Goal: Task Accomplishment & Management: Use online tool/utility

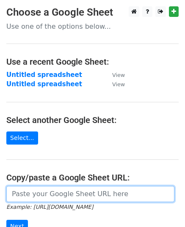
click at [35, 195] on input "url" at bounding box center [90, 194] width 168 height 16
paste input "https://docs.google.com/spreadsheets/d/11vy79k7jd58jYMgqyzGCQSBAr08Co4WI73Tot7Q…"
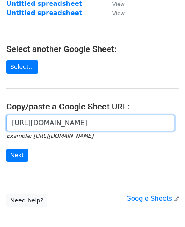
scroll to position [85, 0]
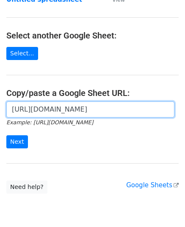
type input "https://docs.google.com/spreadsheets/d/11vy79k7jd58jYMgqyzGCQSBAr08Co4WI73Tot7Q…"
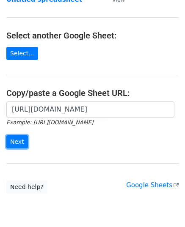
click at [17, 135] on input "Next" at bounding box center [17, 141] width 22 height 13
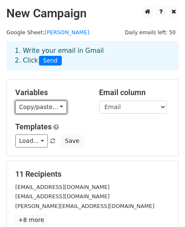
click at [45, 107] on link "Copy/paste..." at bounding box center [41, 107] width 52 height 13
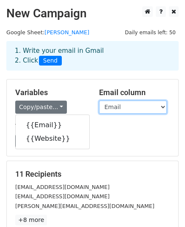
click at [122, 108] on select "Email Website" at bounding box center [133, 107] width 68 height 13
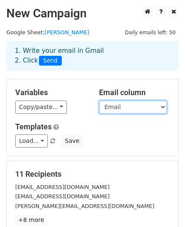
click at [99, 101] on select "Email Website" at bounding box center [133, 107] width 68 height 13
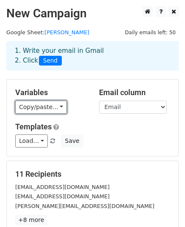
click at [33, 110] on link "Copy/paste..." at bounding box center [41, 107] width 52 height 13
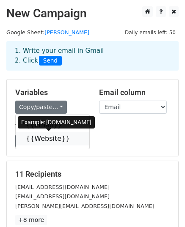
click at [42, 138] on link "{{Website}}" at bounding box center [53, 139] width 74 height 14
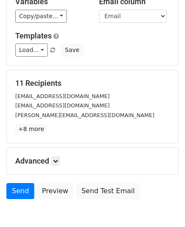
scroll to position [133, 0]
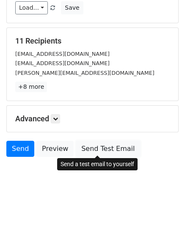
click at [96, 149] on link "Send Test Email" at bounding box center [108, 149] width 64 height 16
click at [95, 149] on link "Send Test Email" at bounding box center [108, 149] width 64 height 16
